Goal: Information Seeking & Learning: Learn about a topic

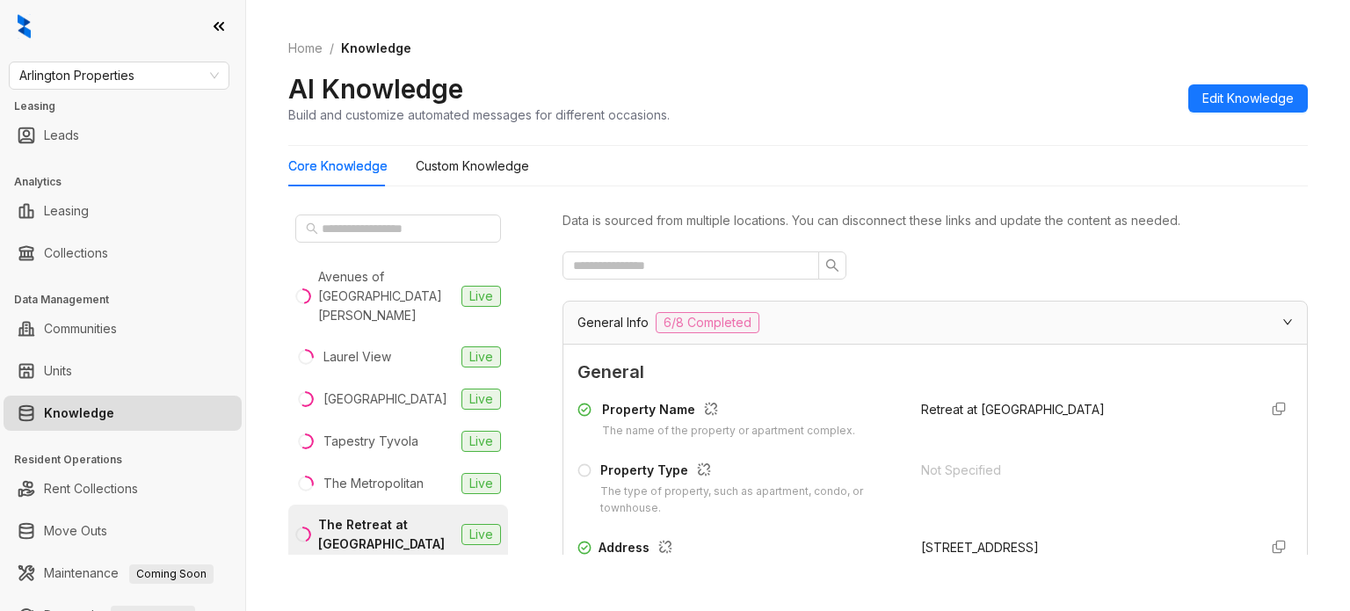
scroll to position [1407, 0]
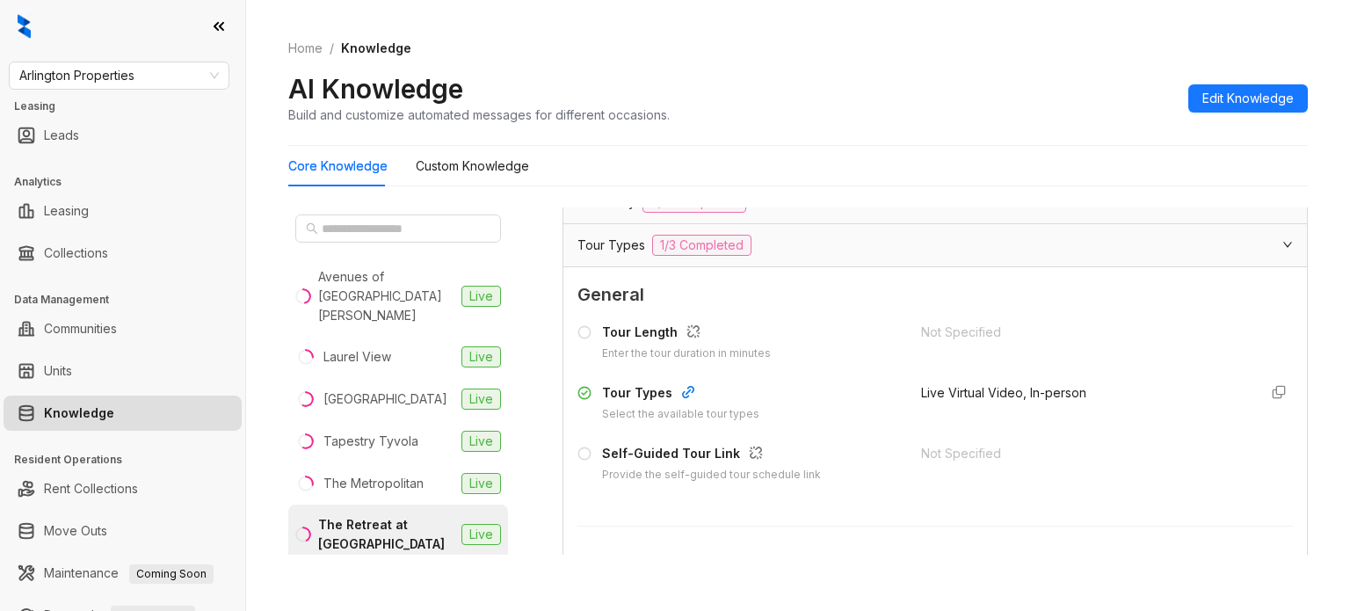
click at [751, 25] on div "Home / Knowledge AI Knowledge Build and customize automated messages for differ…" at bounding box center [798, 82] width 1020 height 128
click at [1035, 82] on div "AI Knowledge Build and customize automated messages for different occasions. Ed…" at bounding box center [798, 98] width 1020 height 52
click at [123, 87] on span "Arlington Properties" at bounding box center [119, 75] width 200 height 26
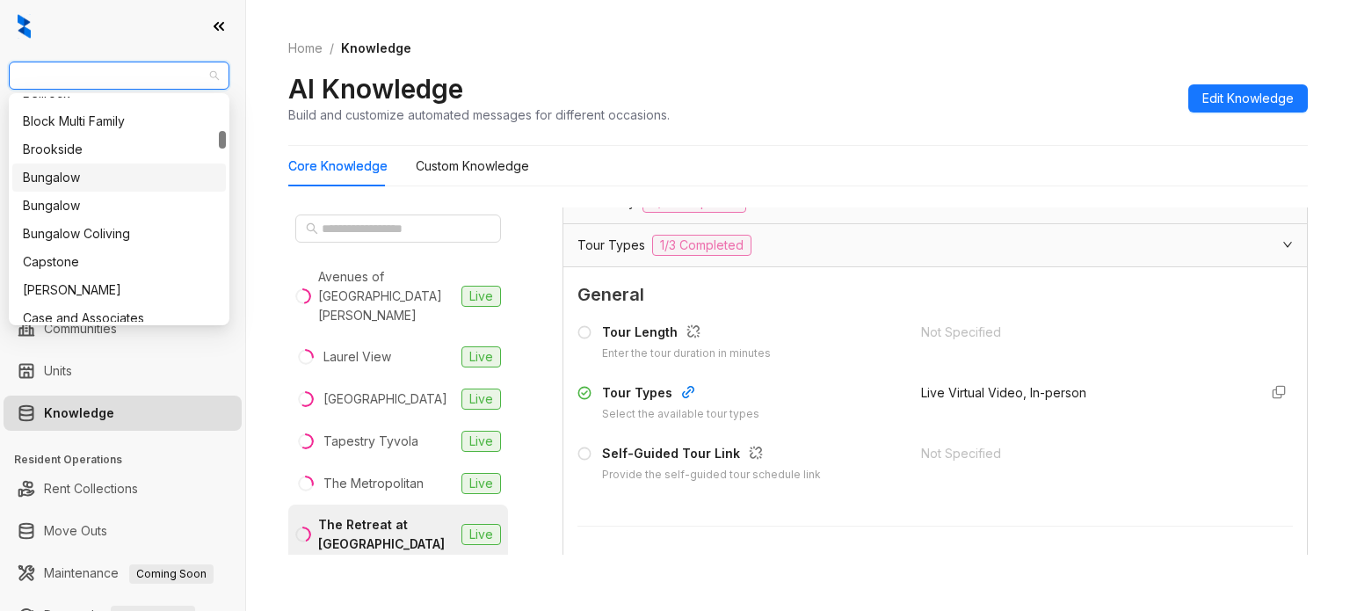
scroll to position [527, 0]
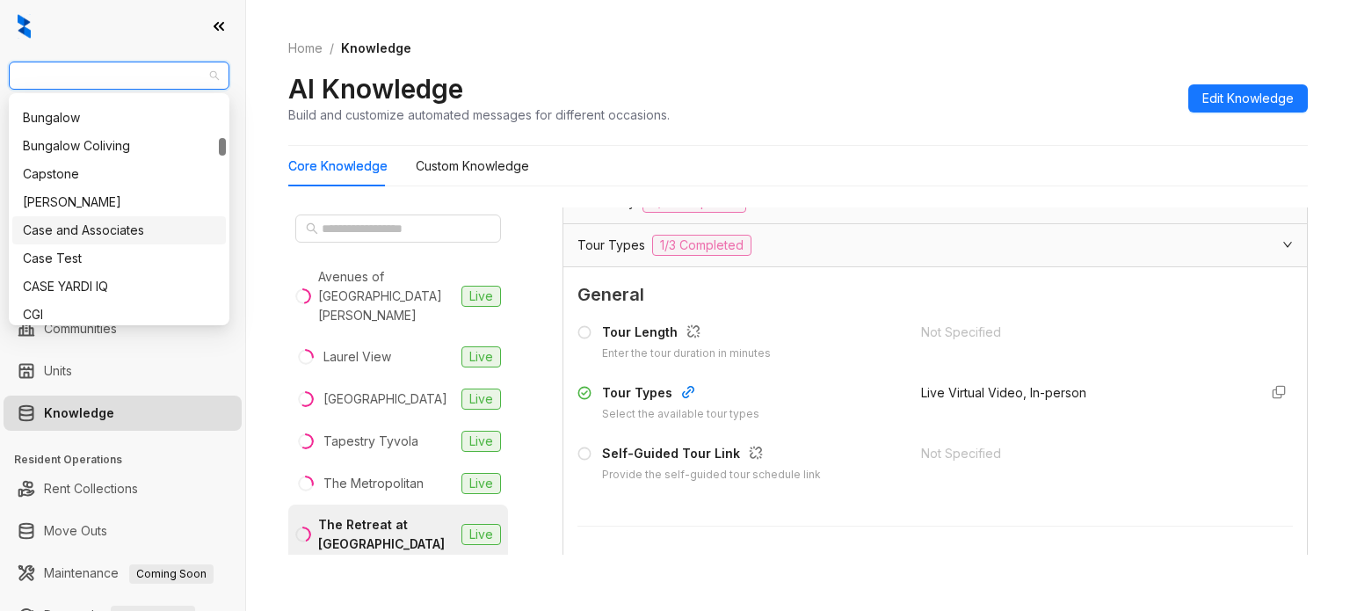
click at [115, 232] on div "Case and Associates" at bounding box center [119, 230] width 193 height 19
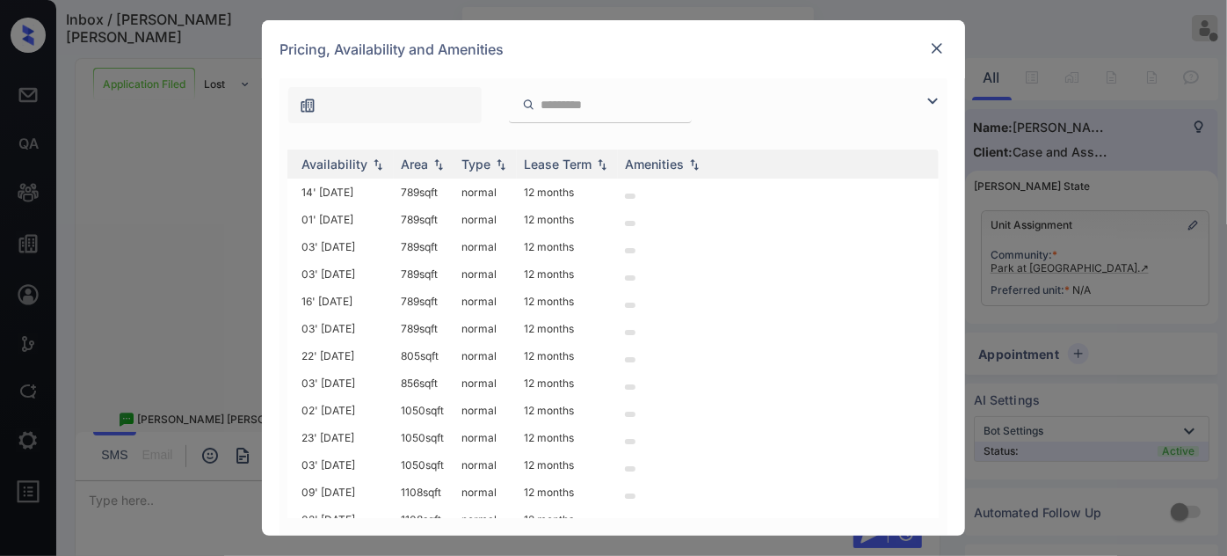
scroll to position [0, 274]
click at [943, 52] on img at bounding box center [937, 49] width 18 height 18
